Goal: Information Seeking & Learning: Stay updated

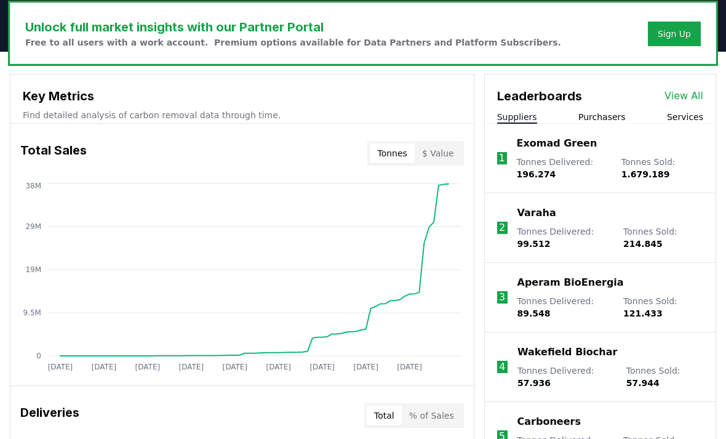
scroll to position [378, 0]
click at [616, 116] on button "Purchasers" at bounding box center [601, 117] width 47 height 12
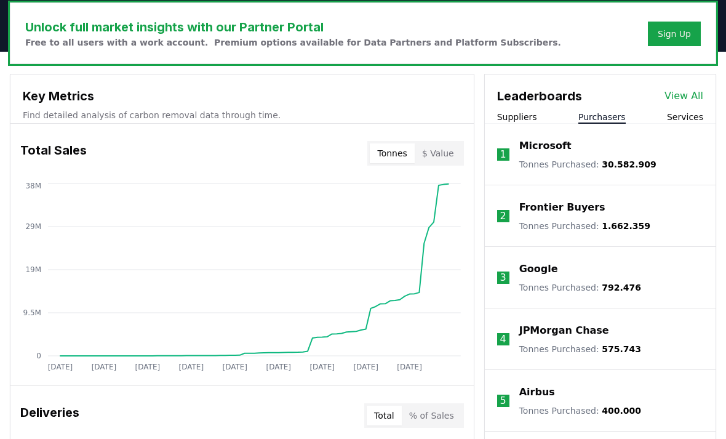
click at [694, 116] on button "Services" at bounding box center [685, 117] width 36 height 12
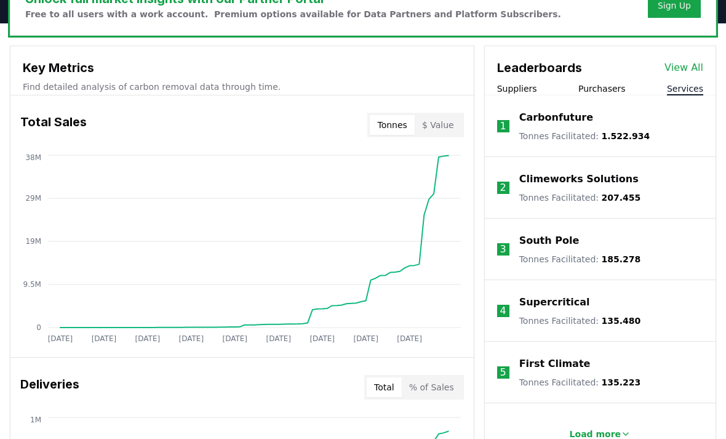
scroll to position [319, 0]
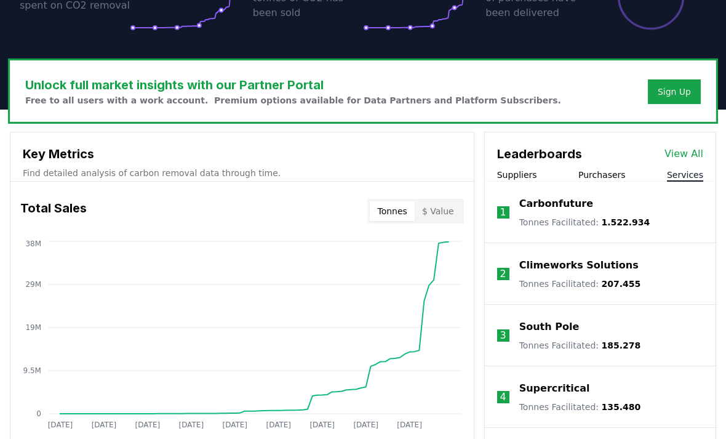
click at [613, 182] on li "1 Carbonfuture Tonnes Facilitated : 1.522.934" at bounding box center [600, 213] width 231 height 62
click at [614, 173] on button "Purchasers" at bounding box center [601, 175] width 47 height 12
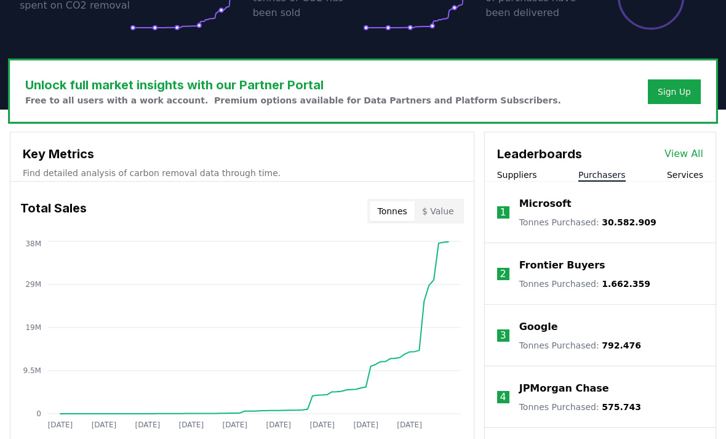
click at [525, 172] on button "Suppliers" at bounding box center [517, 175] width 40 height 12
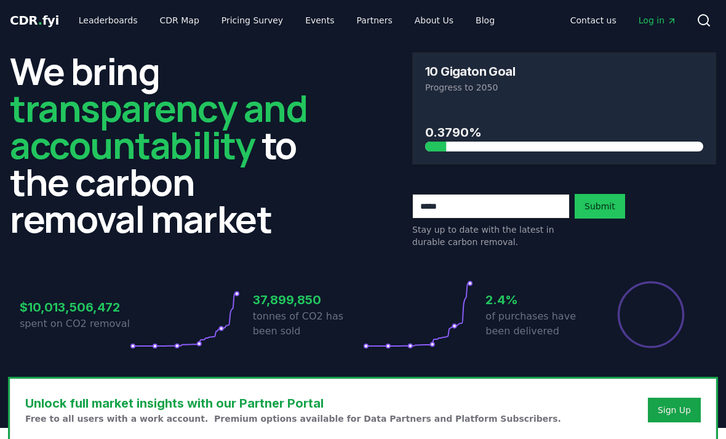
scroll to position [0, 0]
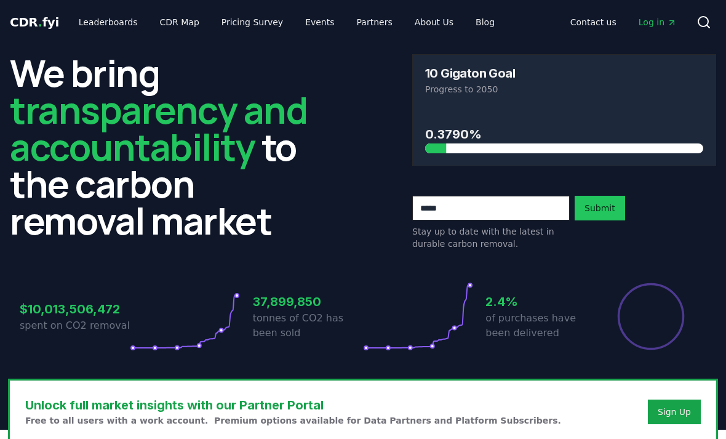
click at [241, 22] on link "Pricing Survey" at bounding box center [252, 22] width 81 height 22
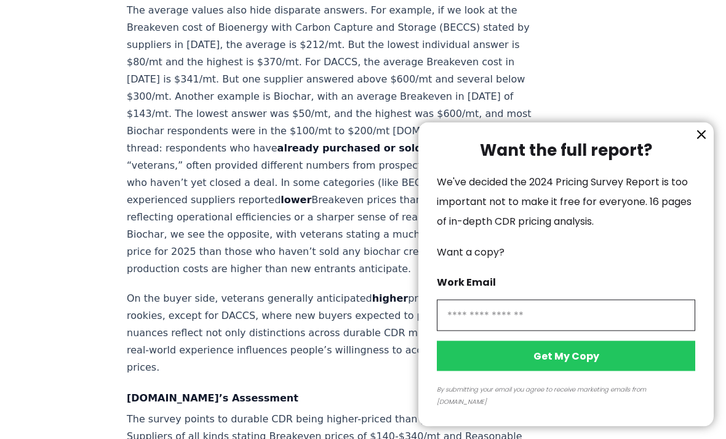
click at [705, 144] on button "information" at bounding box center [701, 134] width 18 height 18
